Goal: Task Accomplishment & Management: Manage account settings

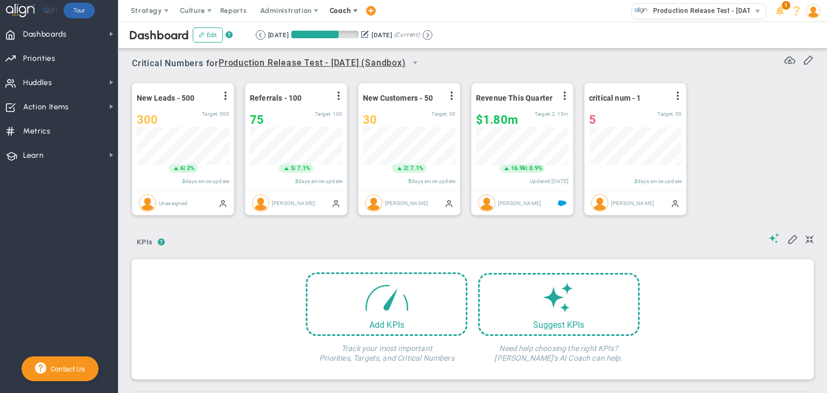
click at [334, 4] on span "Coach" at bounding box center [341, 11] width 39 height 22
click at [336, 53] on span "Resources" at bounding box center [360, 54] width 76 height 22
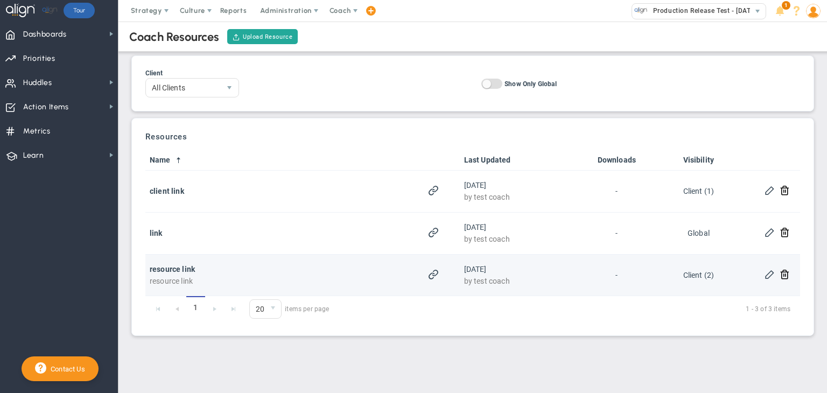
click at [768, 274] on span at bounding box center [770, 274] width 10 height 10
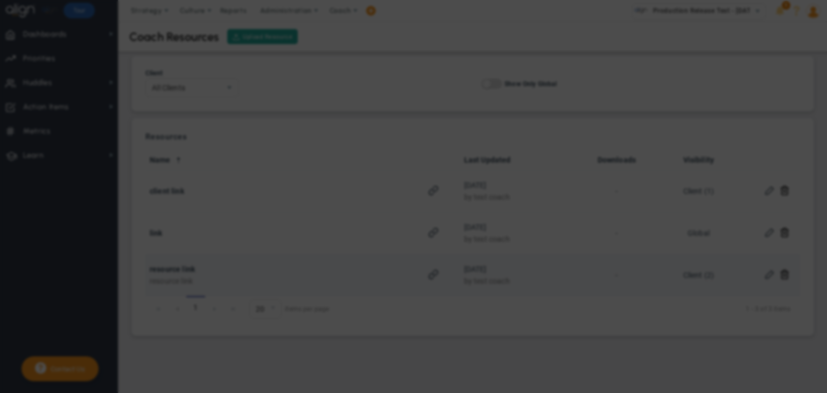
type input "resource link"
type input "[URL][DOMAIN_NAME]"
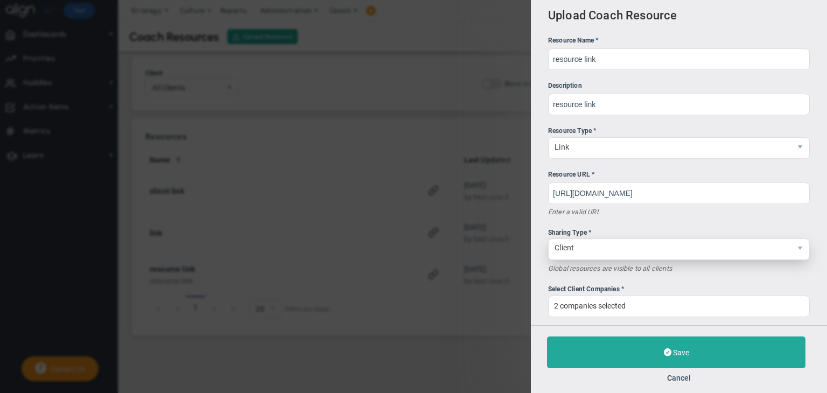
scroll to position [11, 0]
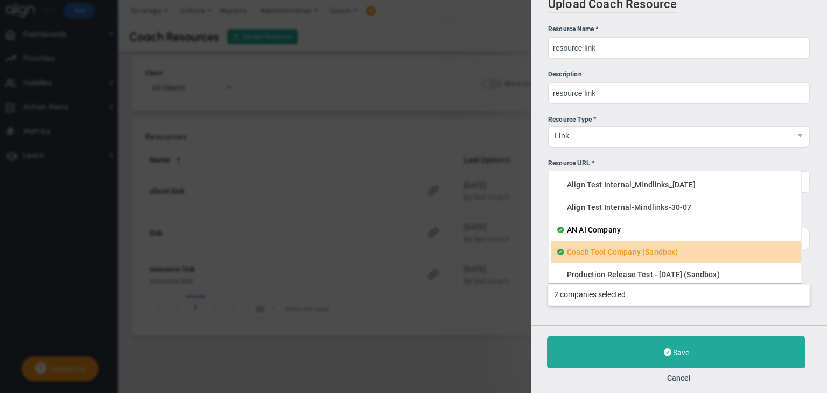
click at [634, 300] on input "Select Client Companies * AN AI Company Coach Tool Company (Sandbox) Align Test…" at bounding box center [679, 294] width 261 height 19
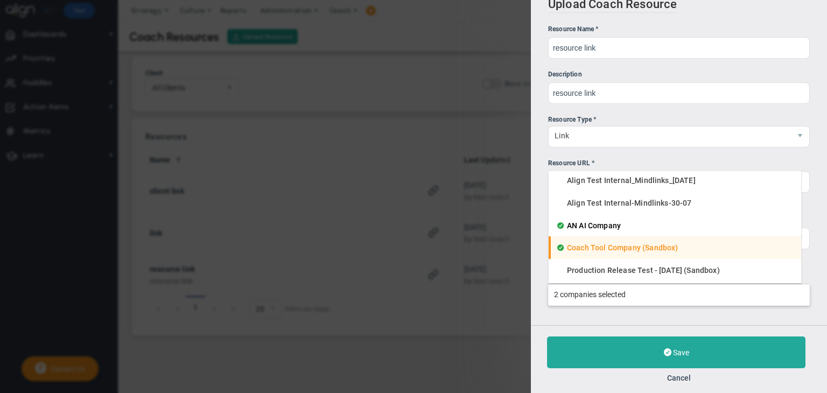
scroll to position [0, 0]
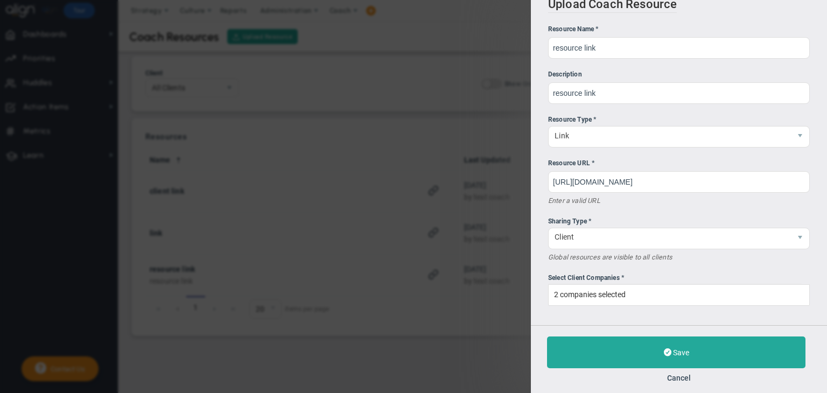
click at [435, 322] on div "Upload Coach Resource Resource Name * resource link Description resource link R…" at bounding box center [413, 196] width 827 height 393
click at [685, 381] on button "Cancel" at bounding box center [679, 378] width 264 height 9
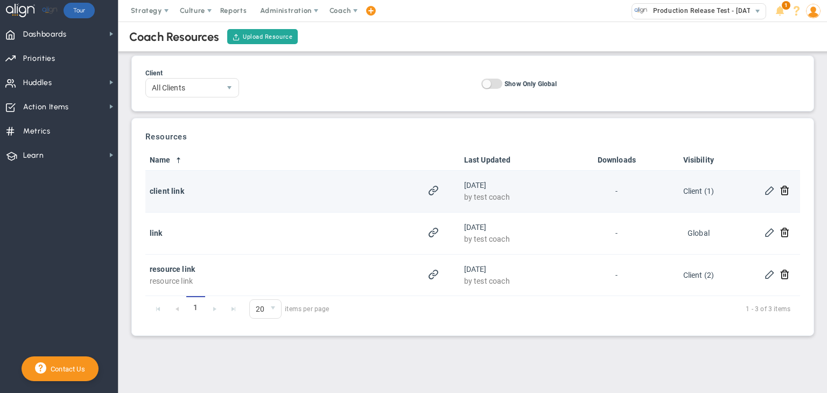
click at [773, 193] on span at bounding box center [770, 190] width 10 height 10
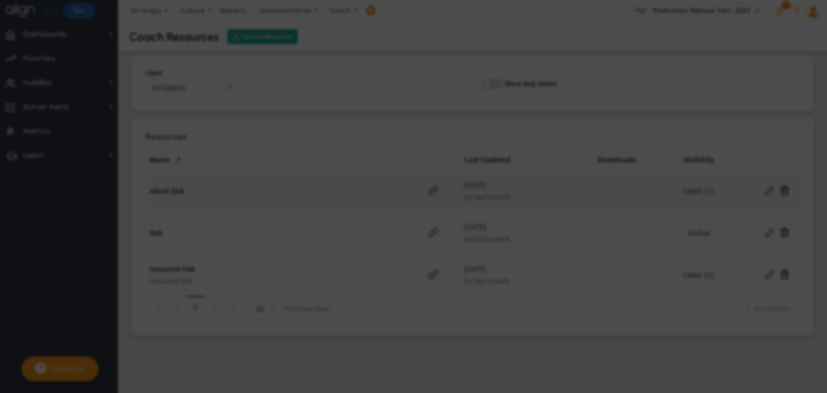
type input "client link"
type input "[URL][DOMAIN_NAME]"
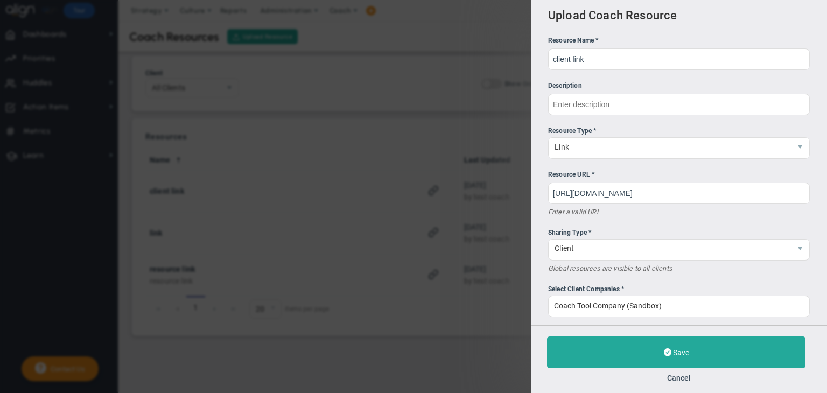
scroll to position [11, 0]
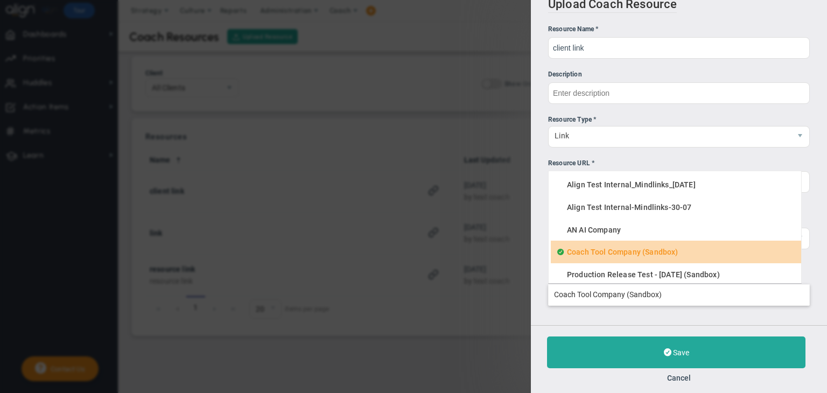
click at [669, 296] on input "Select Client Companies * Coach Tool Company (Sandbox) Align Test Internal_Mind…" at bounding box center [679, 294] width 261 height 19
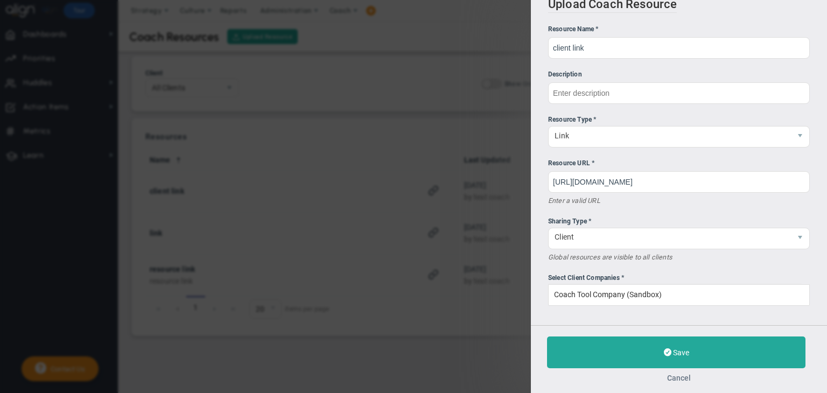
click at [679, 378] on button "Cancel" at bounding box center [679, 378] width 264 height 9
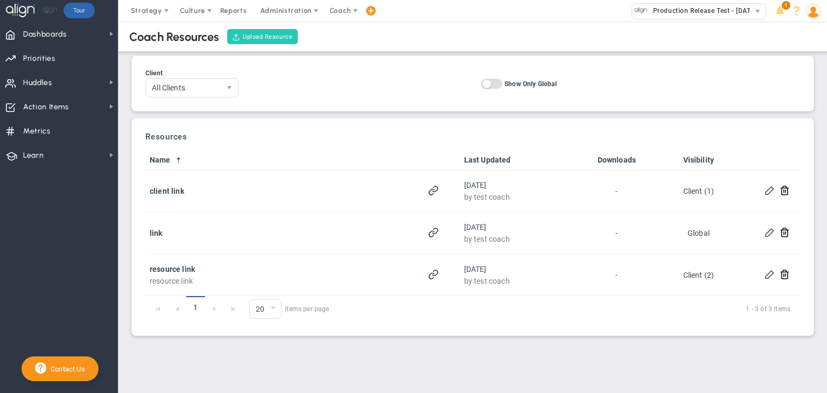
click at [248, 39] on button "Upload Resource" at bounding box center [262, 36] width 71 height 15
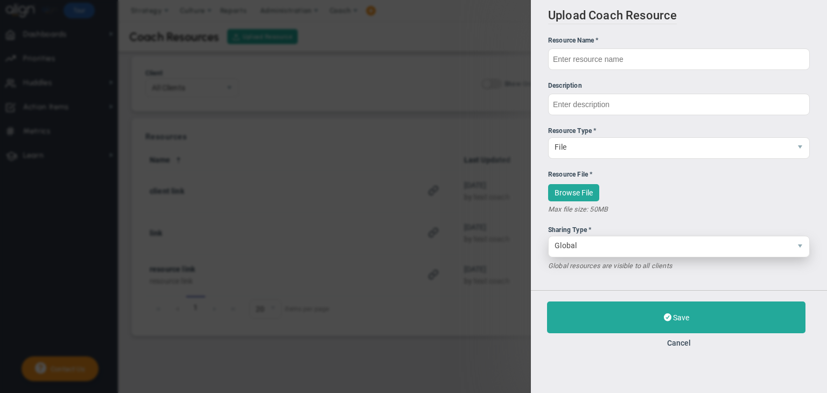
click at [592, 253] on span "Global" at bounding box center [670, 246] width 242 height 18
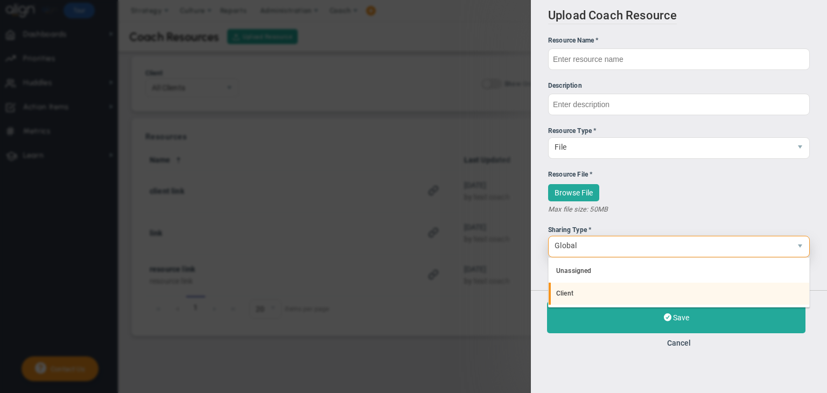
click at [585, 294] on li "Client" at bounding box center [679, 294] width 261 height 23
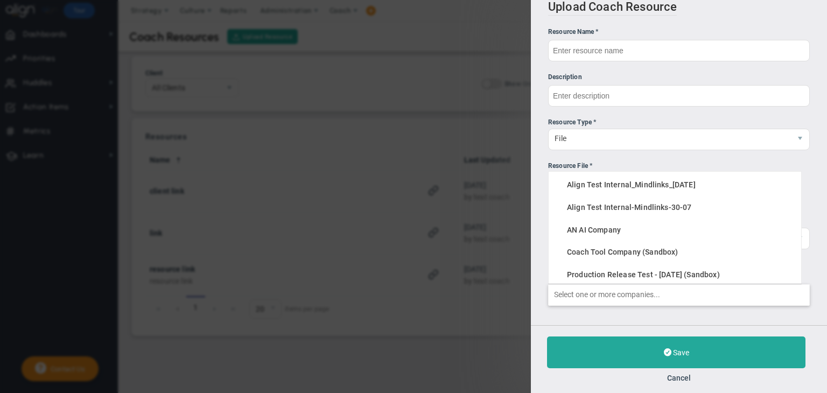
click at [618, 297] on input "Select Client Companies * Align Test Internal_Mindlinks_[DATE] Align Test Inter…" at bounding box center [679, 294] width 261 height 19
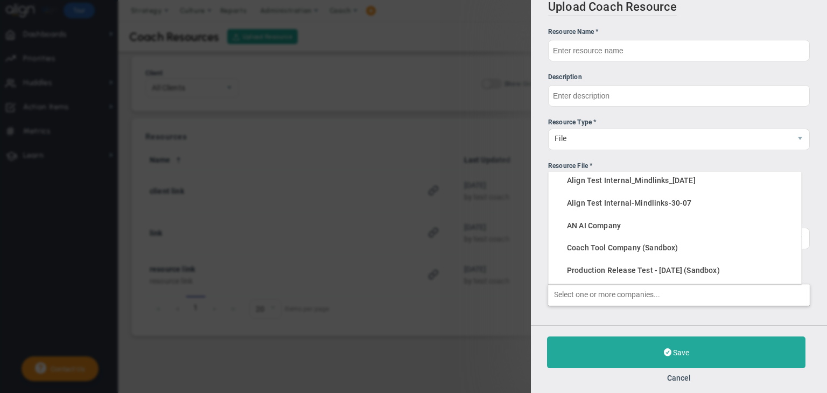
type input "Select one or more companies..."
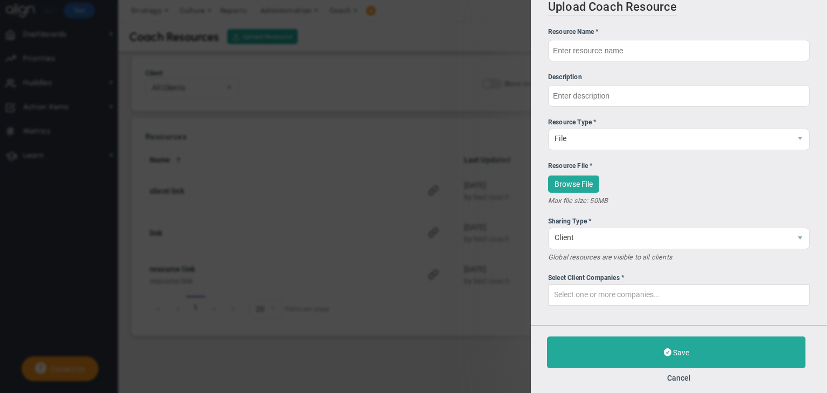
click at [440, 374] on div "Upload Coach Resource Resource Name * Description Resource Type * File File" at bounding box center [413, 196] width 827 height 393
click at [681, 375] on button "Cancel" at bounding box center [679, 378] width 264 height 9
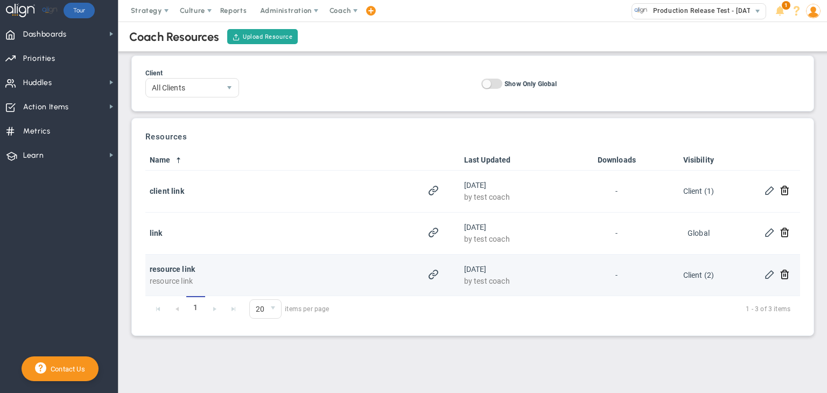
click at [774, 277] on span at bounding box center [770, 274] width 10 height 10
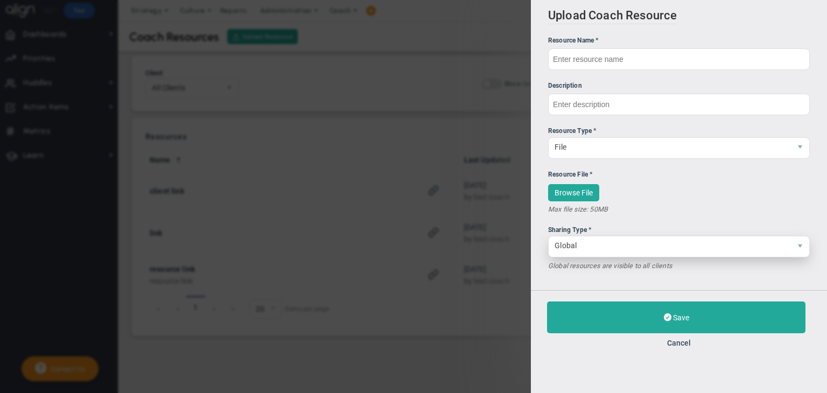
type input "resource link"
type input "[URL][DOMAIN_NAME]"
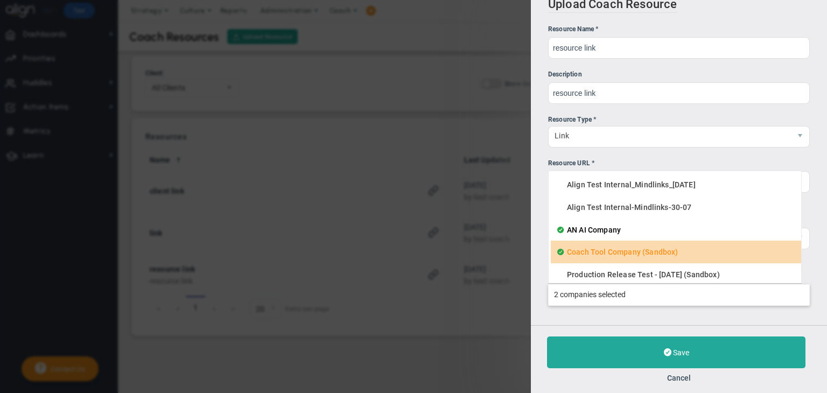
click at [658, 285] on input "Select Client Companies * AN AI Company Coach Tool Company (Sandbox) Align Test…" at bounding box center [679, 294] width 261 height 19
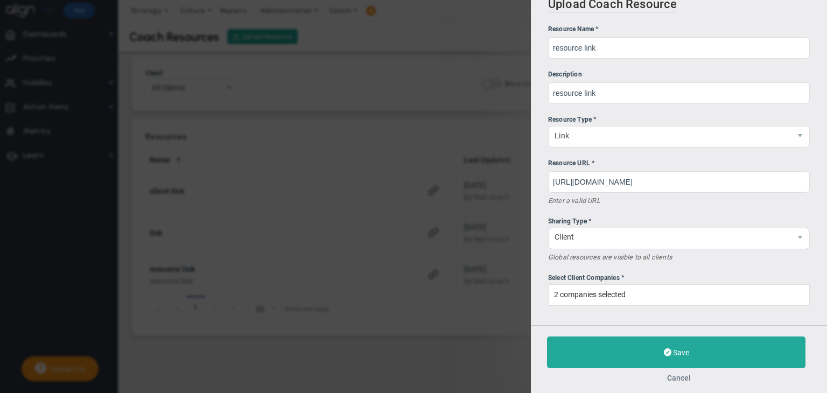
click at [681, 375] on button "Cancel" at bounding box center [679, 378] width 264 height 9
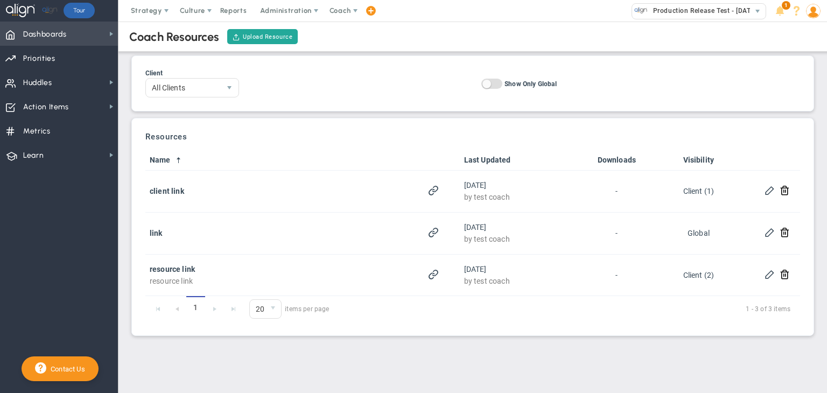
click at [85, 34] on span "Dashboards Dashboards" at bounding box center [59, 34] width 118 height 24
click at [274, 36] on button "Upload Resource" at bounding box center [262, 36] width 71 height 15
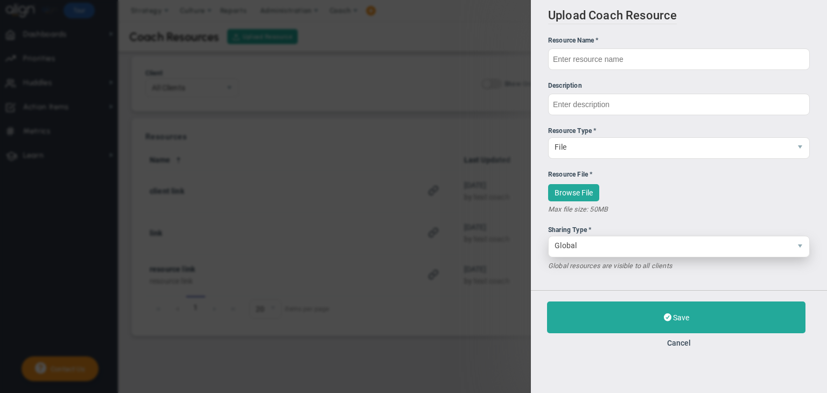
click at [590, 250] on span "Global" at bounding box center [670, 246] width 242 height 18
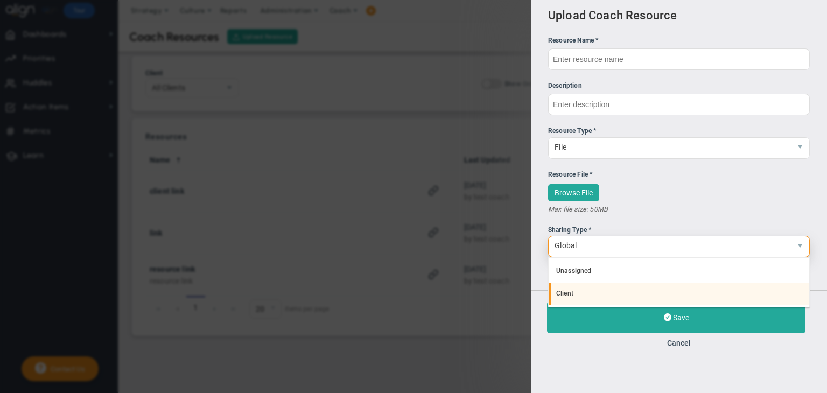
click at [575, 294] on li "Client" at bounding box center [679, 294] width 261 height 23
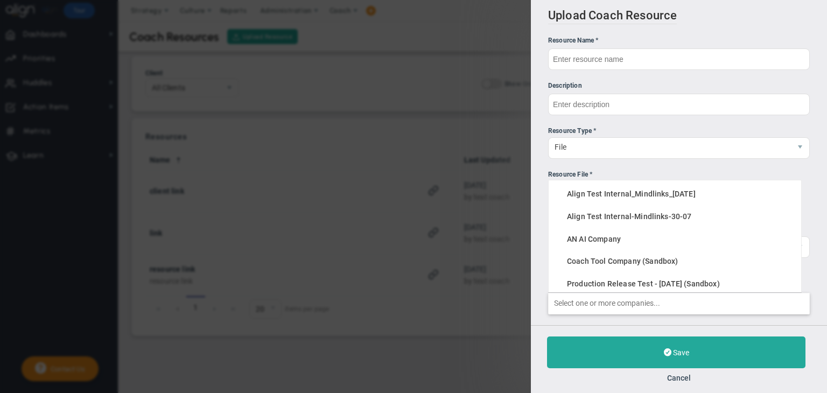
click at [599, 303] on input "Select Client Companies * Align Test Internal_Mindlinks_[DATE] Align Test Inter…" at bounding box center [679, 303] width 261 height 19
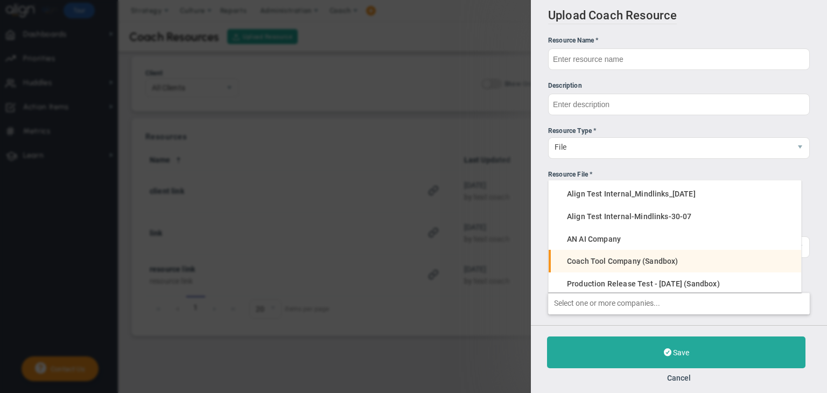
scroll to position [4, 0]
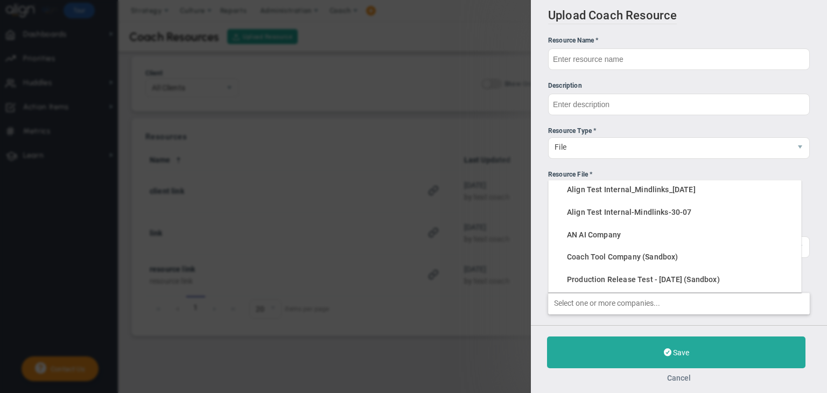
type input "Select one or more companies..."
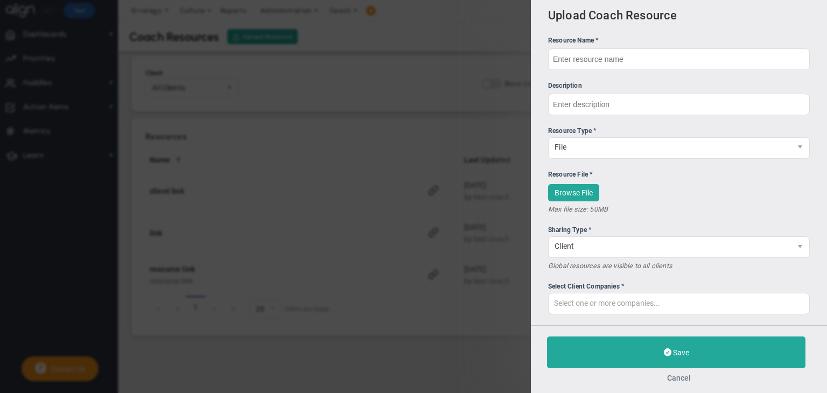
click at [676, 382] on div "Save Cancel" at bounding box center [679, 359] width 296 height 68
click at [679, 378] on button "Cancel" at bounding box center [679, 378] width 264 height 9
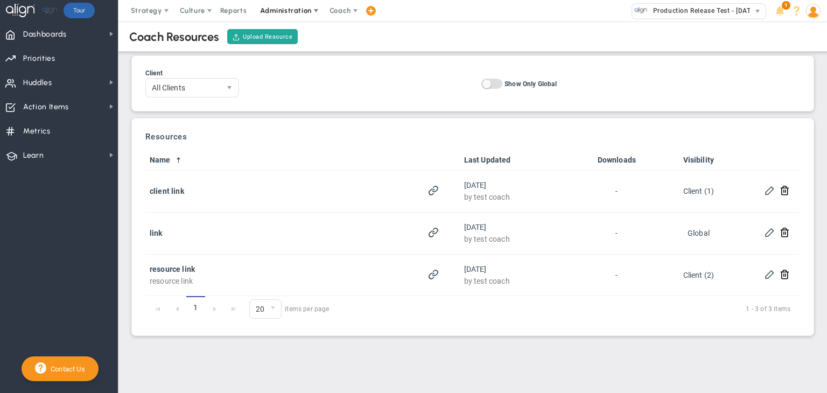
click at [315, 11] on span at bounding box center [316, 10] width 9 height 9
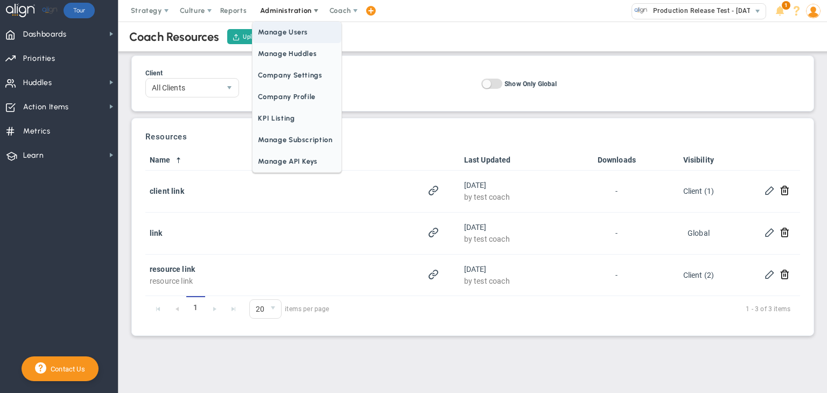
click at [293, 35] on span "Manage Users" at bounding box center [297, 33] width 88 height 22
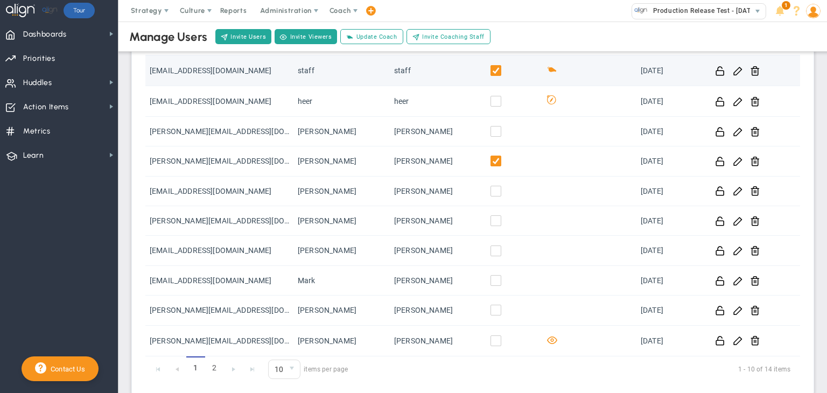
scroll to position [99, 0]
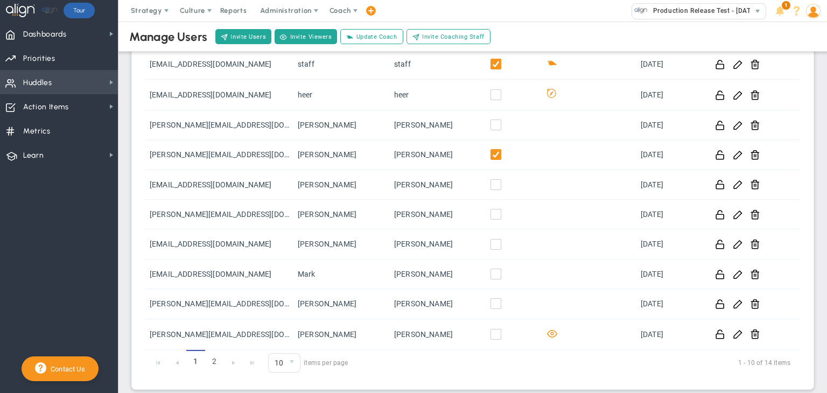
click at [41, 74] on span "Huddles" at bounding box center [37, 83] width 29 height 23
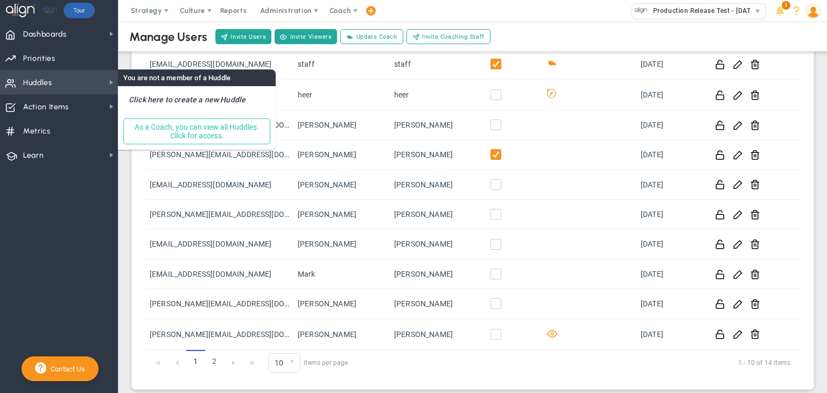
click at [245, 140] on button "As a Coach, you can view all Huddles. Click for access." at bounding box center [196, 132] width 147 height 26
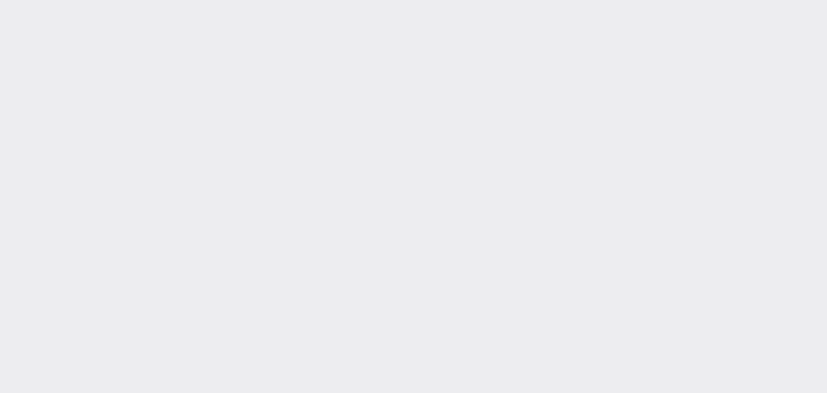
type input "[DATE]"
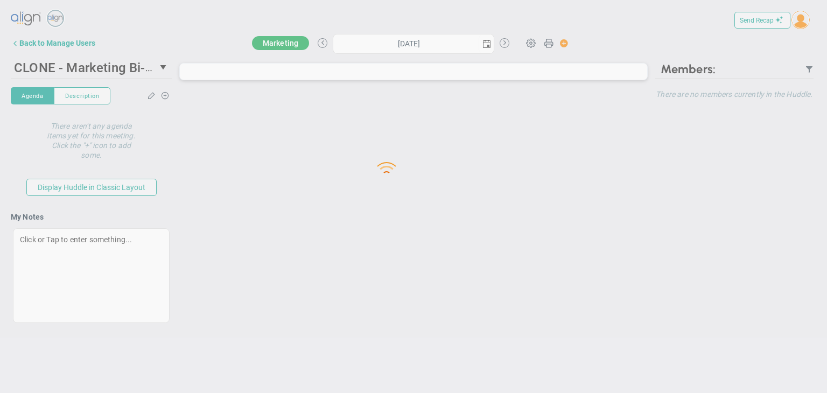
type input "[DATE]"
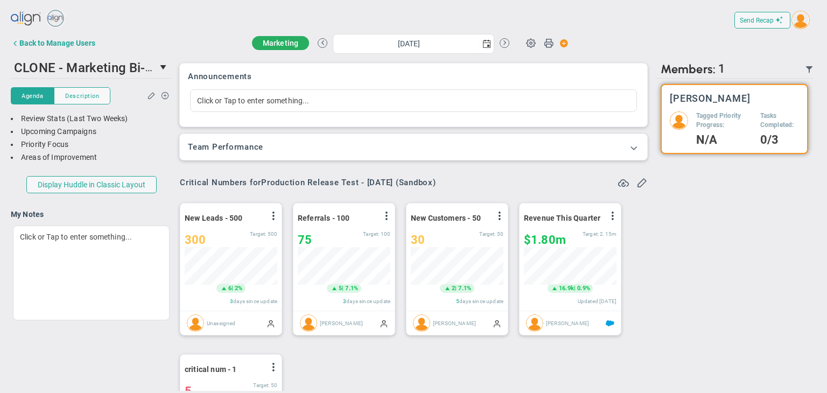
scroll to position [37, 93]
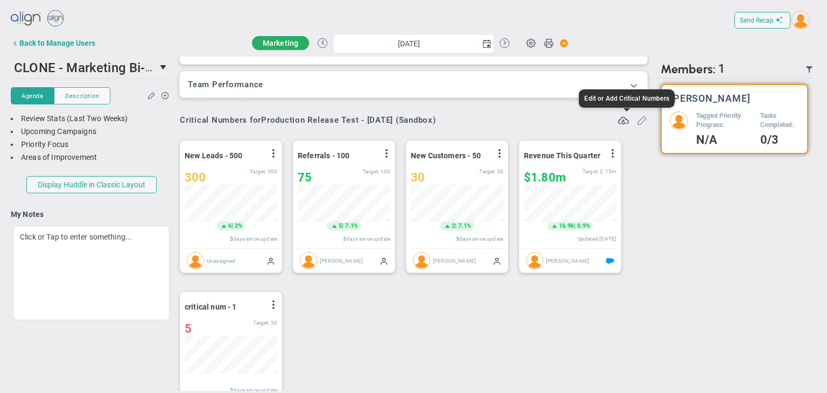
click at [637, 117] on span at bounding box center [642, 119] width 11 height 11
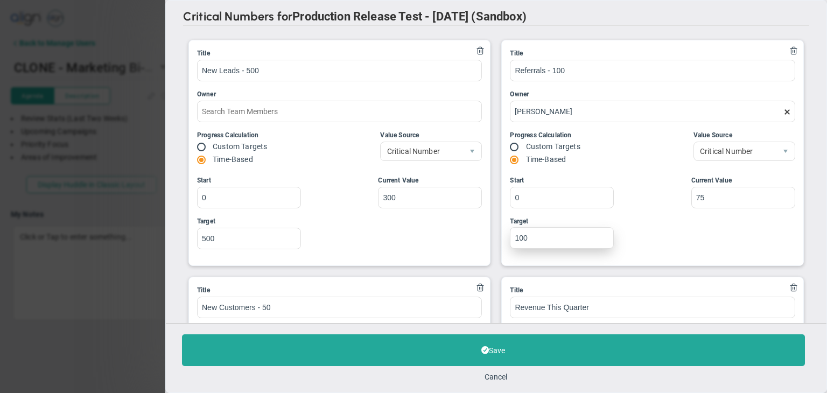
type input "Quarterly Revenue : Salesforce"
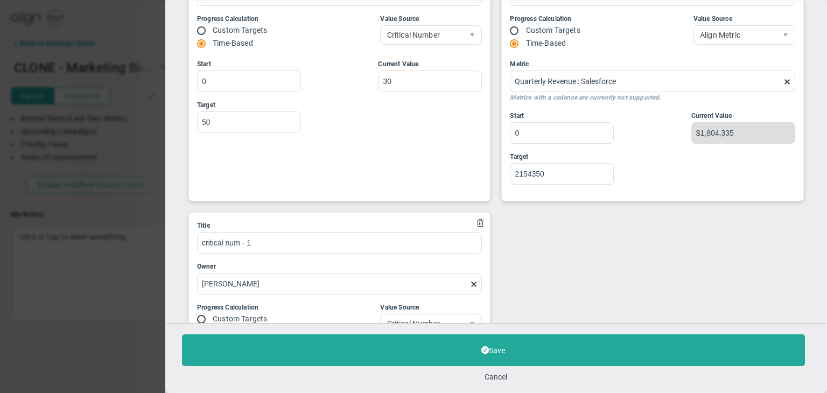
scroll to position [490, 0]
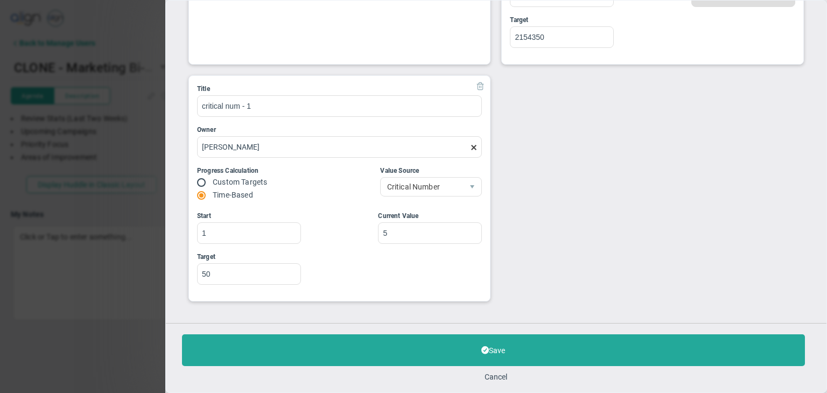
click at [481, 87] on span at bounding box center [481, 85] width 9 height 9
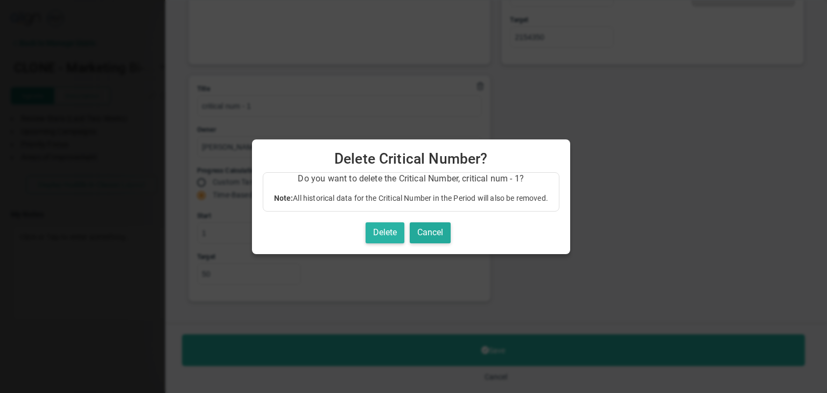
click at [397, 233] on button "Delete" at bounding box center [385, 232] width 39 height 21
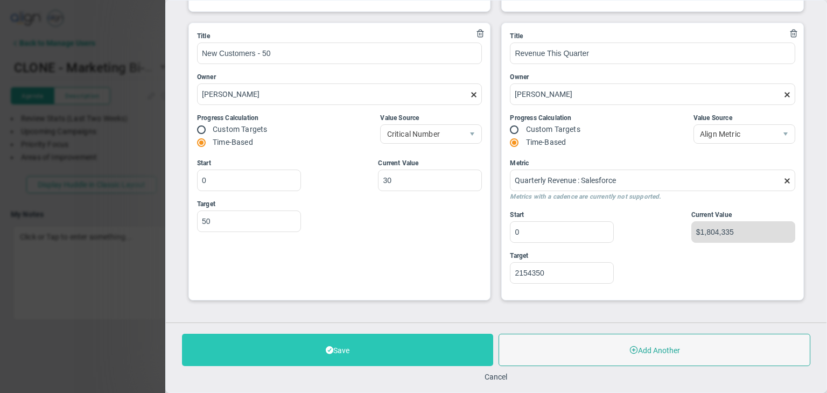
click at [446, 339] on button "Save" at bounding box center [337, 350] width 311 height 32
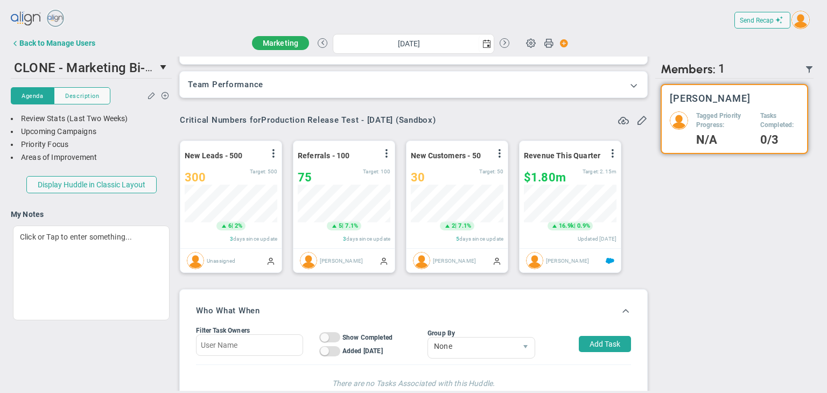
scroll to position [37, 93]
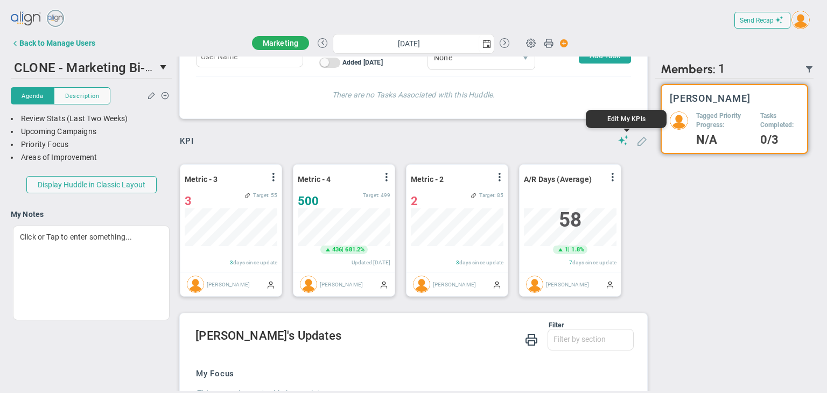
click at [637, 140] on span at bounding box center [642, 140] width 11 height 11
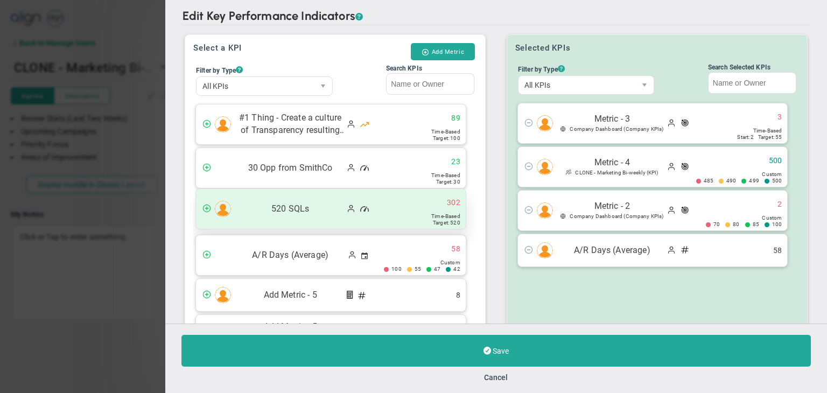
click at [255, 212] on span "520 SQLs" at bounding box center [291, 209] width 108 height 12
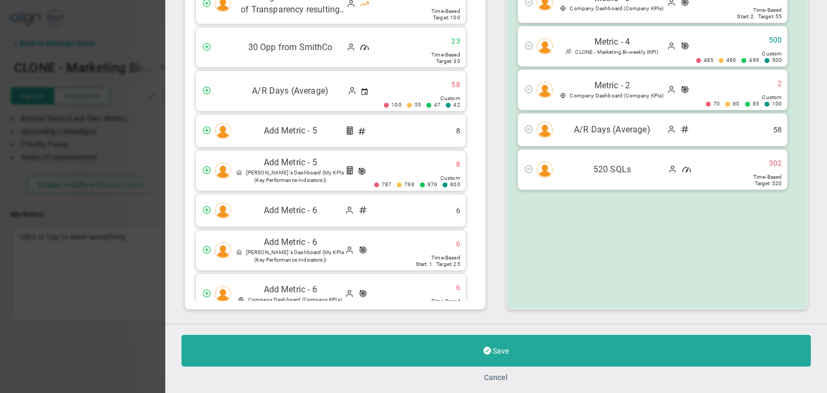
click at [505, 378] on button "Cancel" at bounding box center [497, 377] width 24 height 9
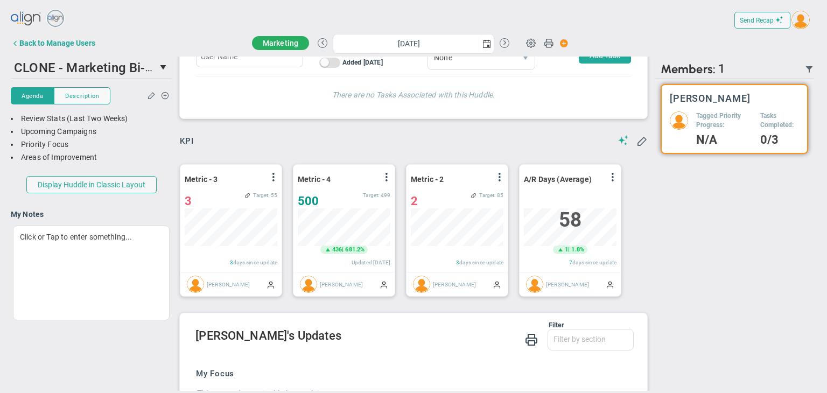
click at [794, 18] on img at bounding box center [801, 20] width 18 height 18
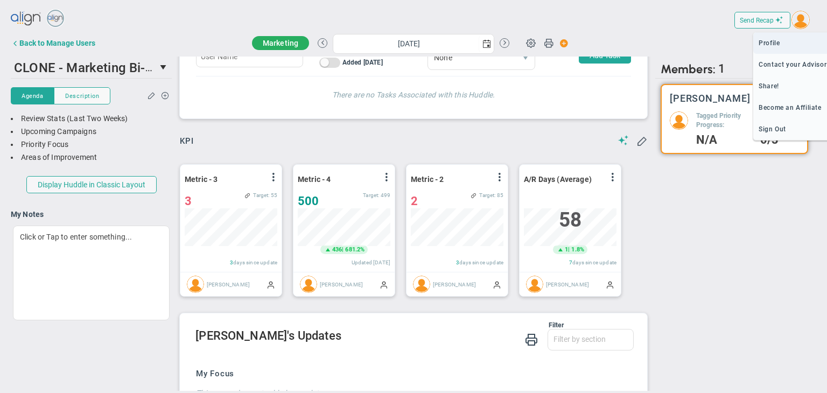
click at [777, 43] on span "Profile" at bounding box center [795, 43] width 82 height 22
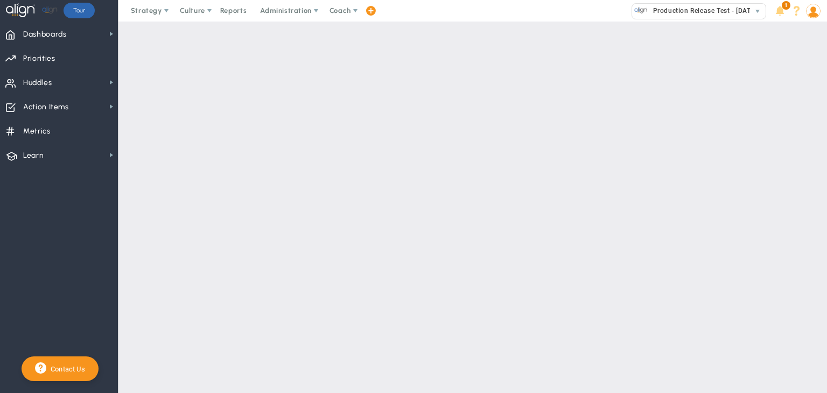
checkbox input "false"
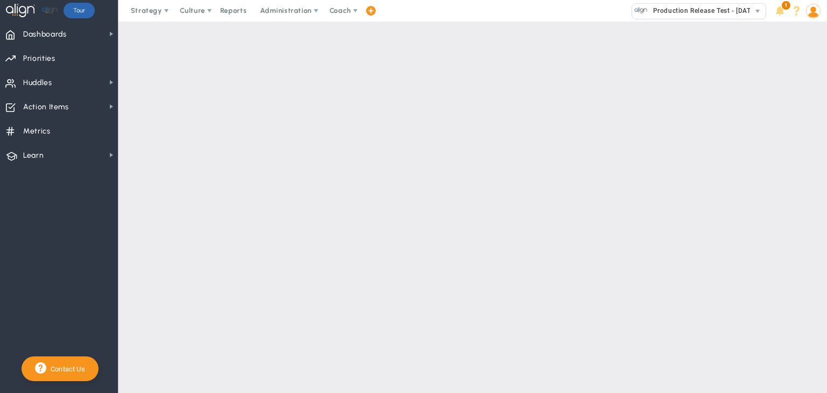
checkbox input "false"
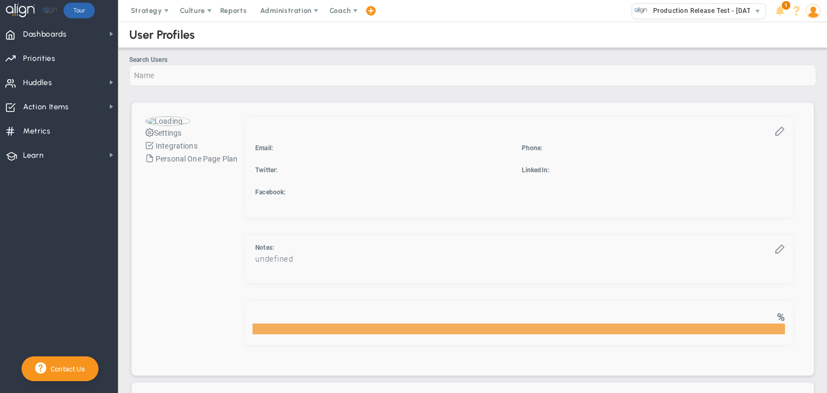
checkbox input "true"
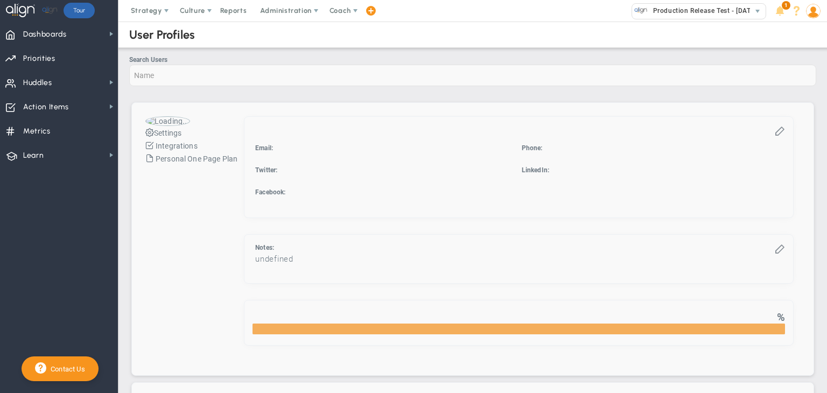
checkbox input "true"
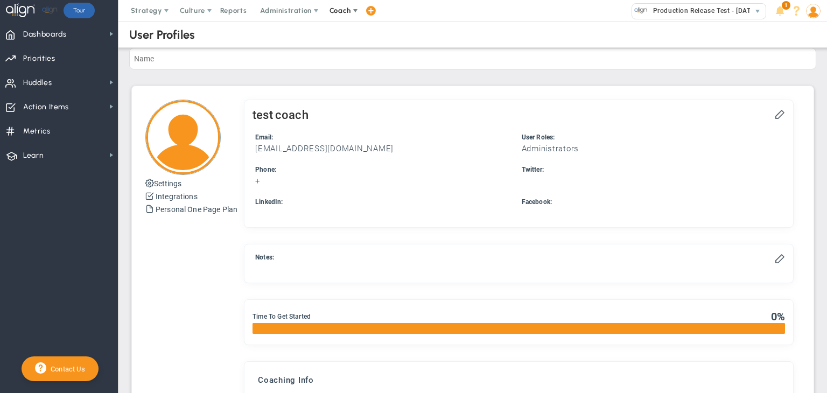
click at [338, 10] on span "Coach" at bounding box center [341, 10] width 22 height 8
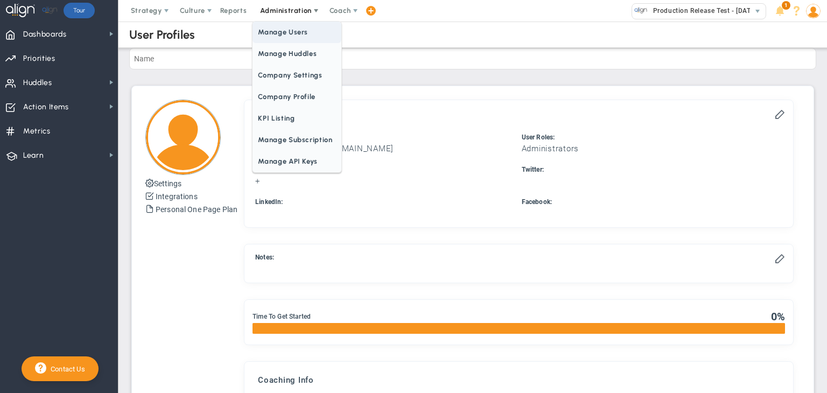
click at [284, 36] on span "Manage Users" at bounding box center [297, 33] width 88 height 22
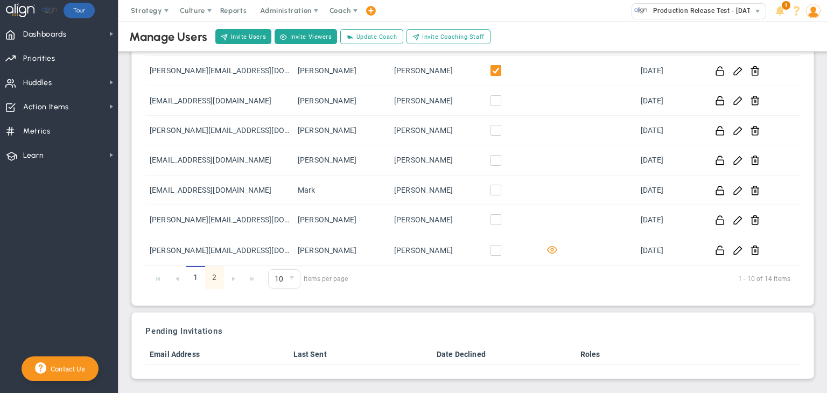
click at [219, 277] on link "2" at bounding box center [214, 277] width 19 height 23
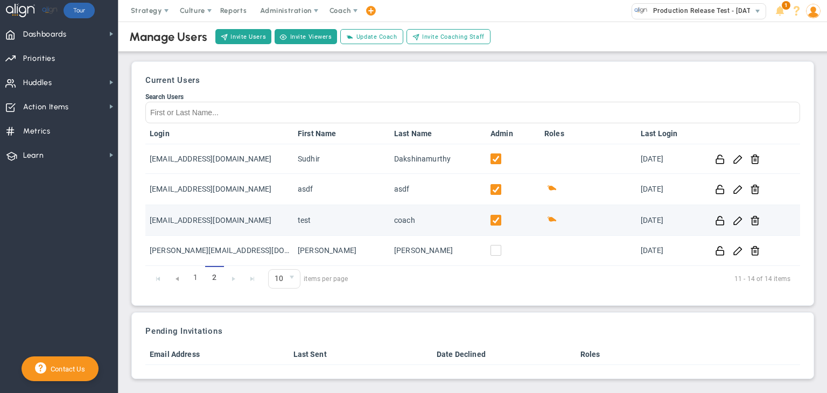
click at [493, 217] on input "checkbox" at bounding box center [498, 222] width 11 height 11
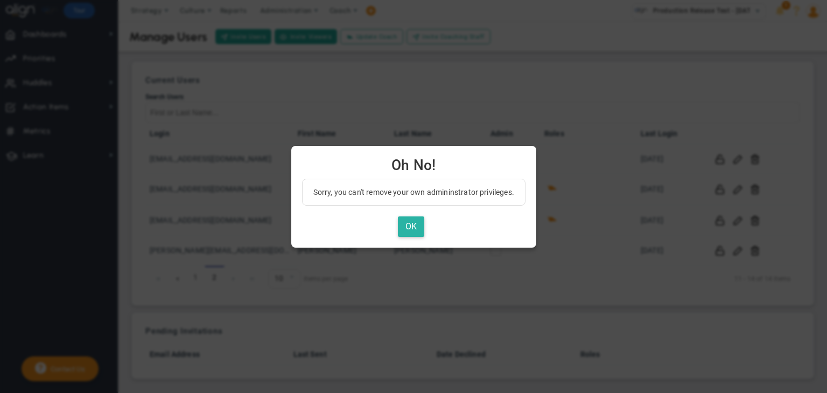
click at [414, 224] on button "OK" at bounding box center [411, 227] width 26 height 21
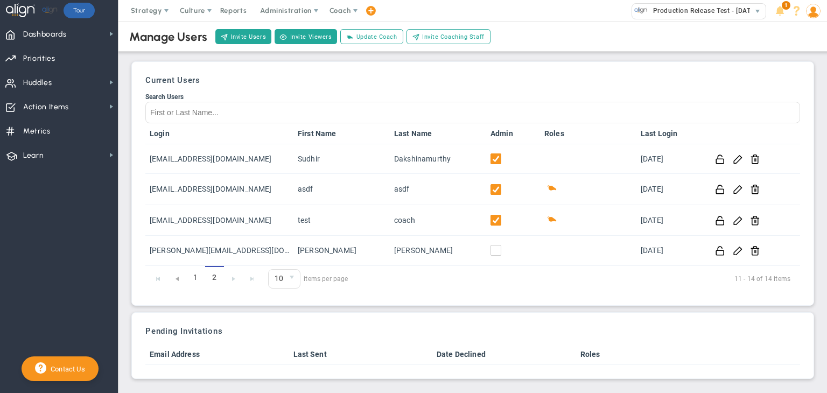
click at [817, 14] on img at bounding box center [813, 11] width 15 height 15
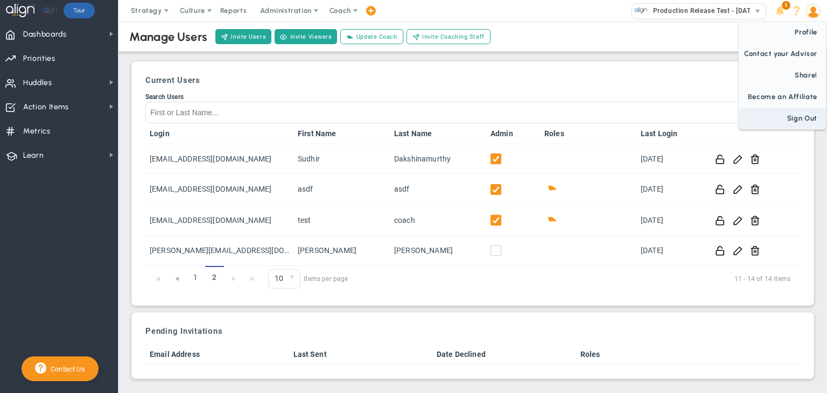
click at [791, 112] on span "Sign Out" at bounding box center [782, 119] width 87 height 22
